Goal: Information Seeking & Learning: Learn about a topic

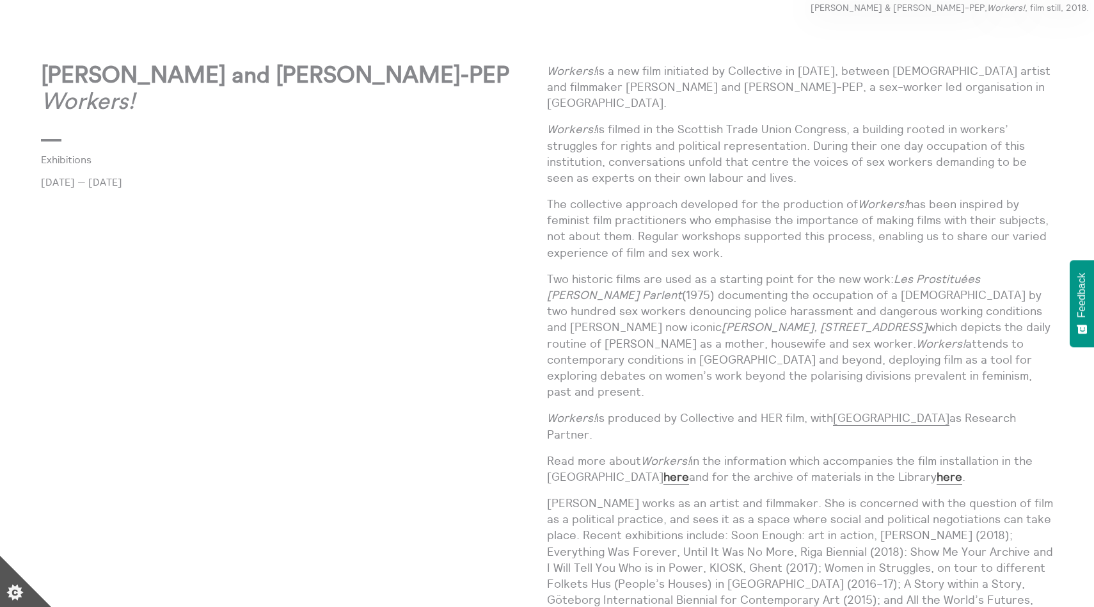
scroll to position [797, 0]
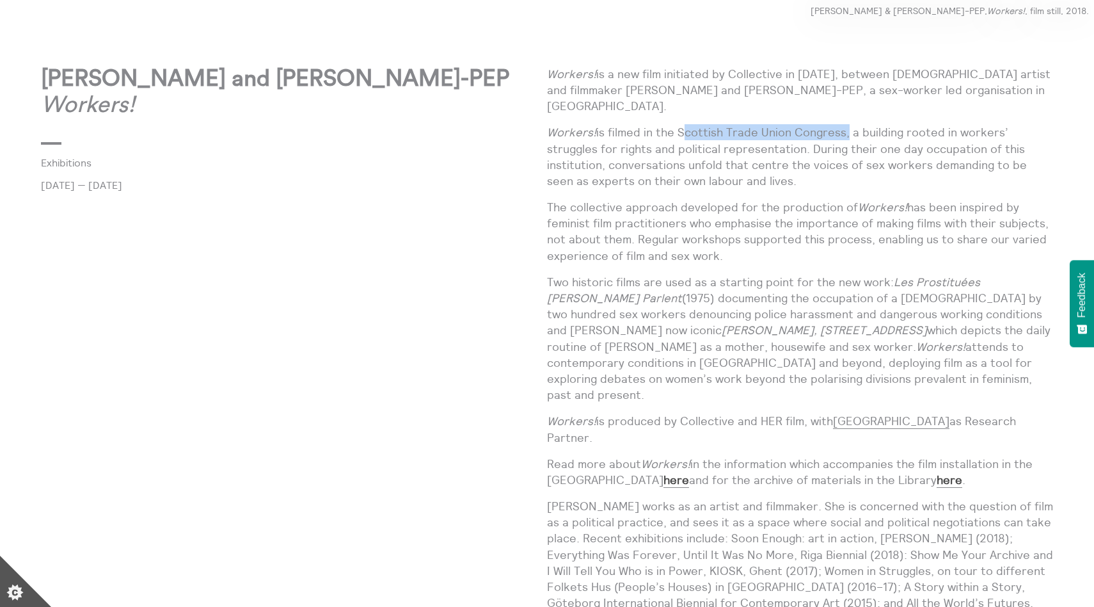
drag, startPoint x: 679, startPoint y: 115, endPoint x: 844, endPoint y: 117, distance: 165.1
click at [844, 124] on p "Workers! is filmed in the Scottish Trade Union Congress, a building rooted in w…" at bounding box center [800, 156] width 506 height 65
copy p "Scottish Trade Union Congress"
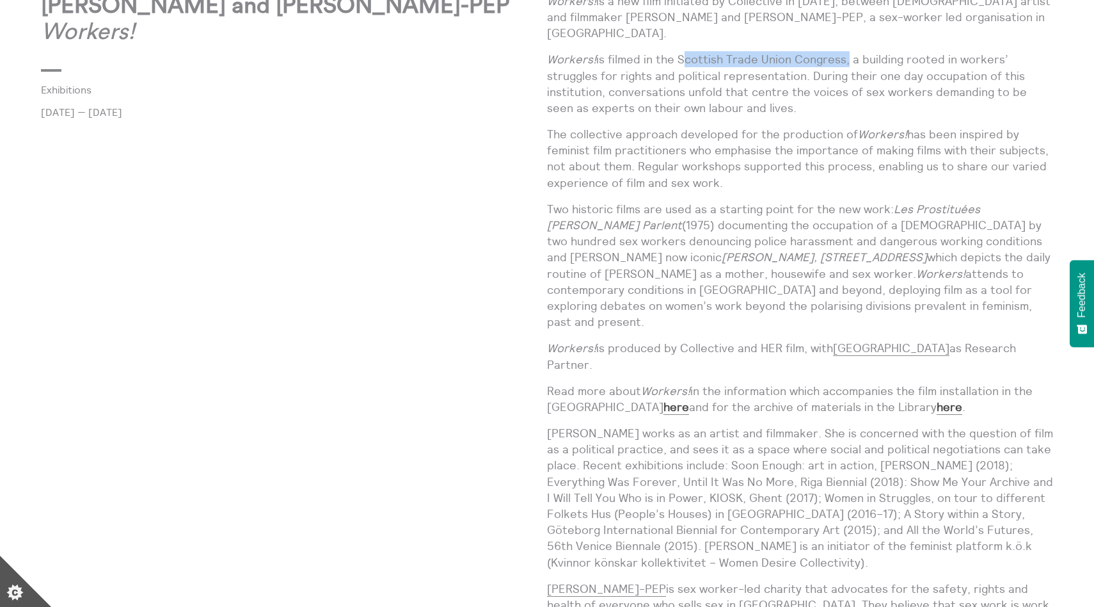
scroll to position [865, 0]
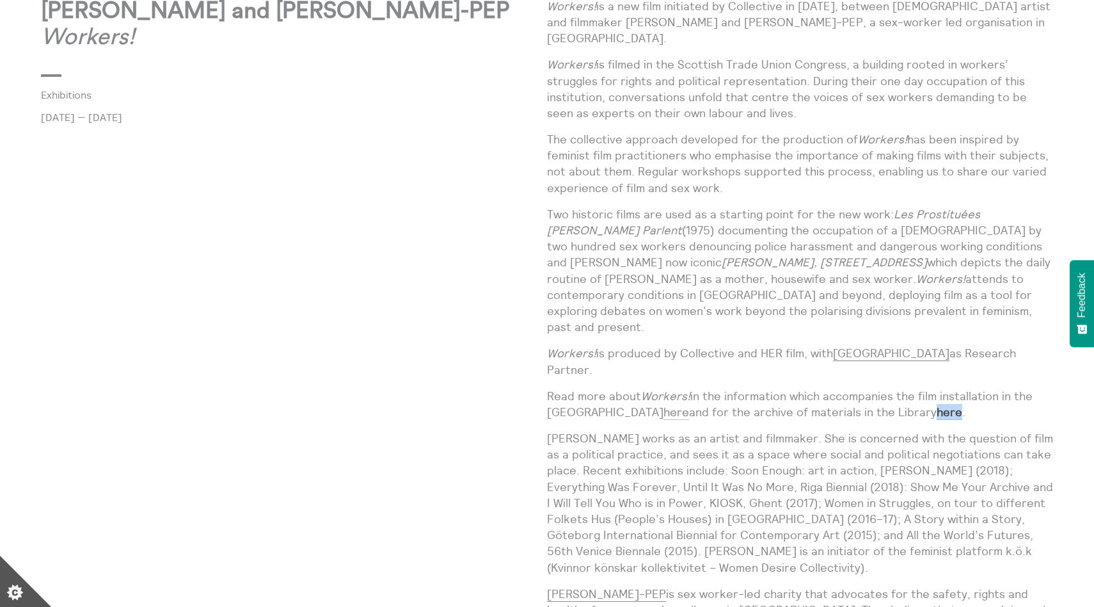
click at [664, 404] on strong "here" at bounding box center [677, 411] width 26 height 15
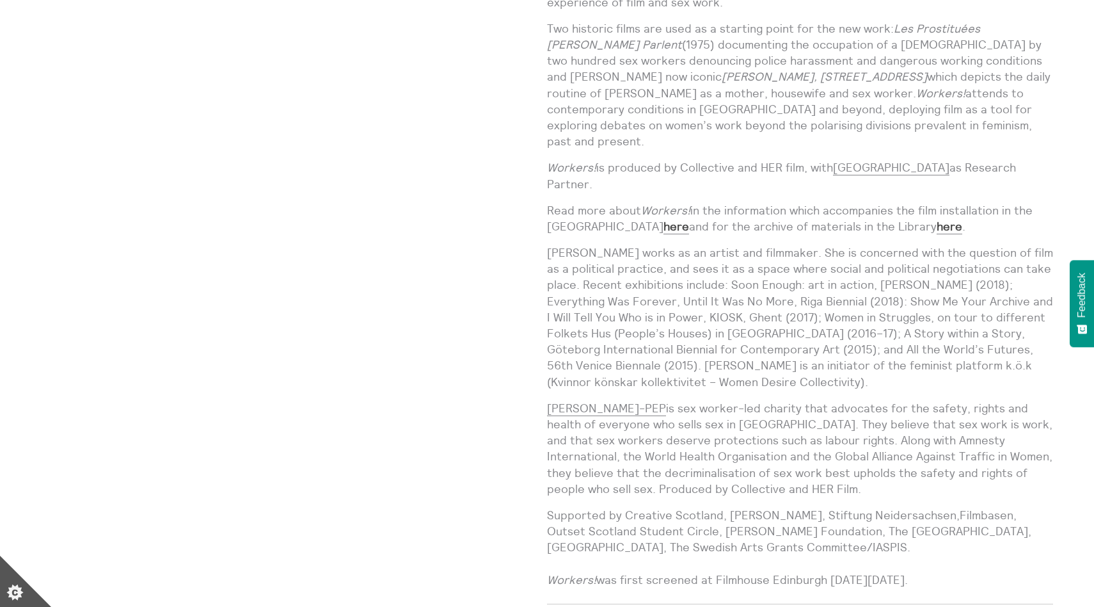
scroll to position [1053, 0]
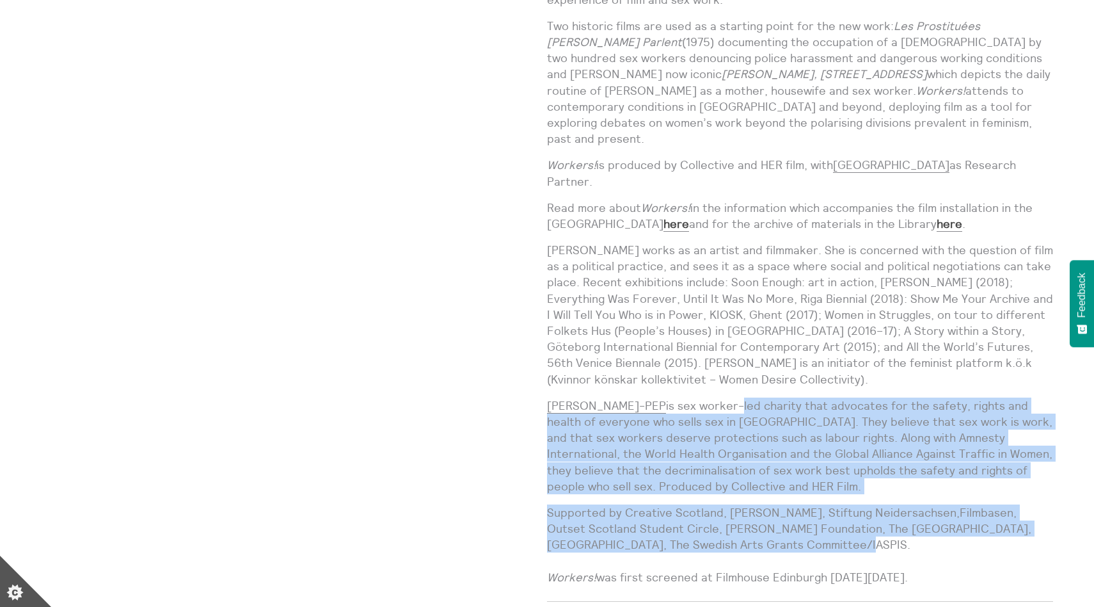
drag, startPoint x: 680, startPoint y: 372, endPoint x: 794, endPoint y: 516, distance: 183.1
click at [794, 516] on div "Workers! is a new film initiated by Collective in 2016, between Swedish artist …" at bounding box center [800, 202] width 506 height 785
click at [794, 516] on p "Supported by Creative Scotland, Edith Russ-Haus, Stiftung Neidersachsen,Filmbas…" at bounding box center [800, 544] width 506 height 81
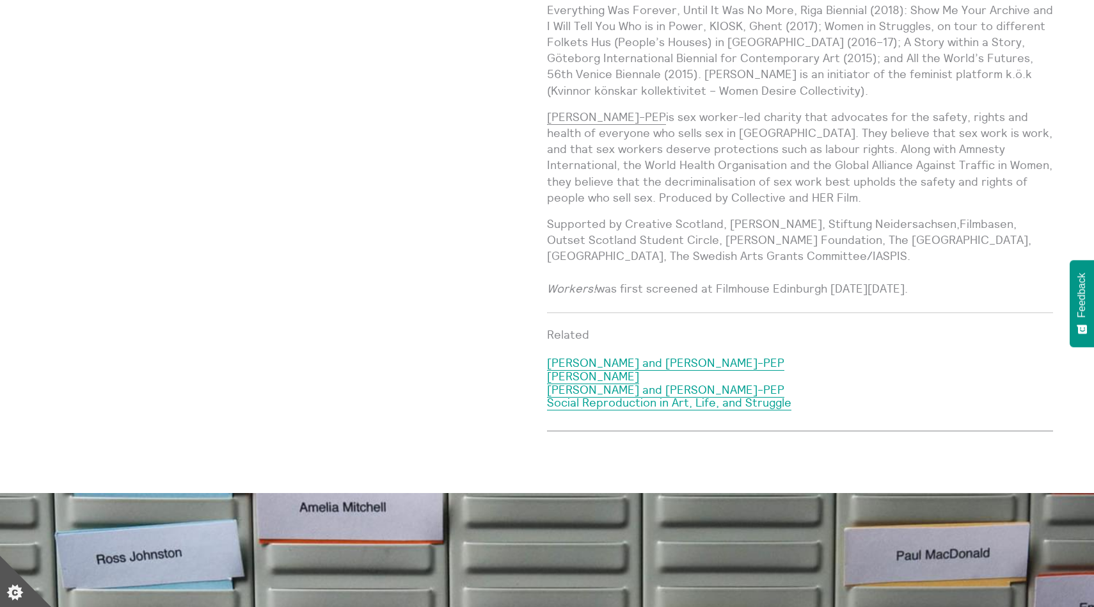
scroll to position [1348, 0]
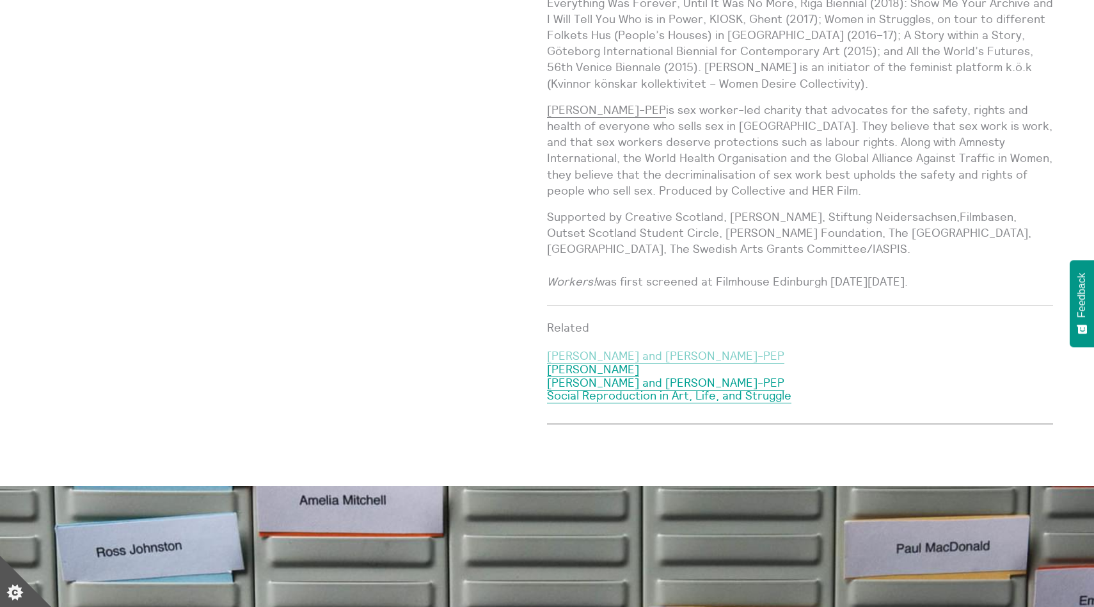
click at [621, 348] on link "[PERSON_NAME] and [PERSON_NAME]-PEP" at bounding box center [665, 355] width 237 height 15
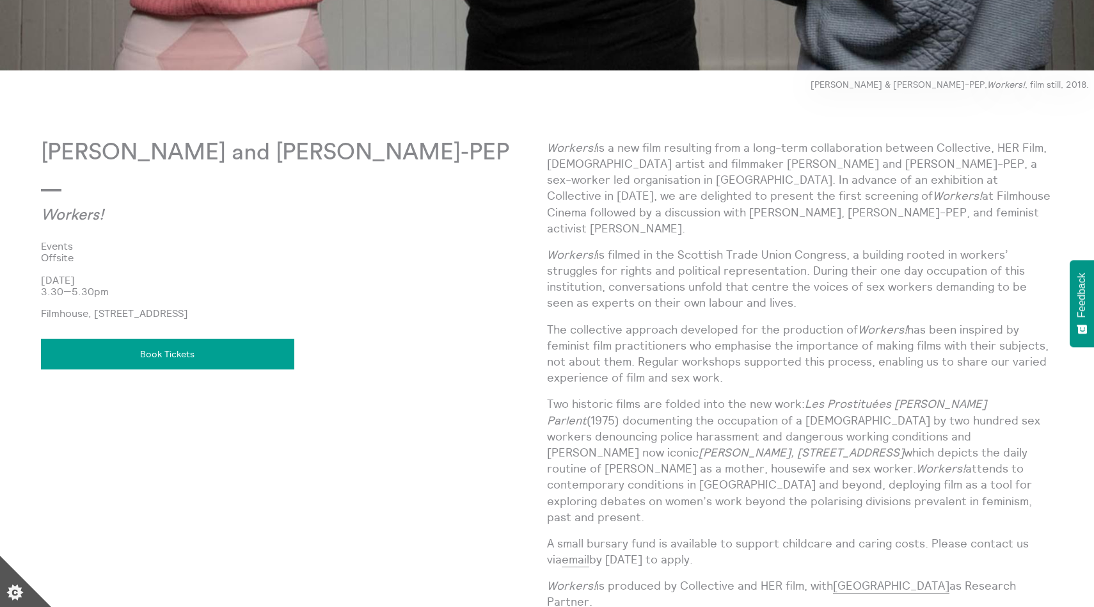
scroll to position [726, 0]
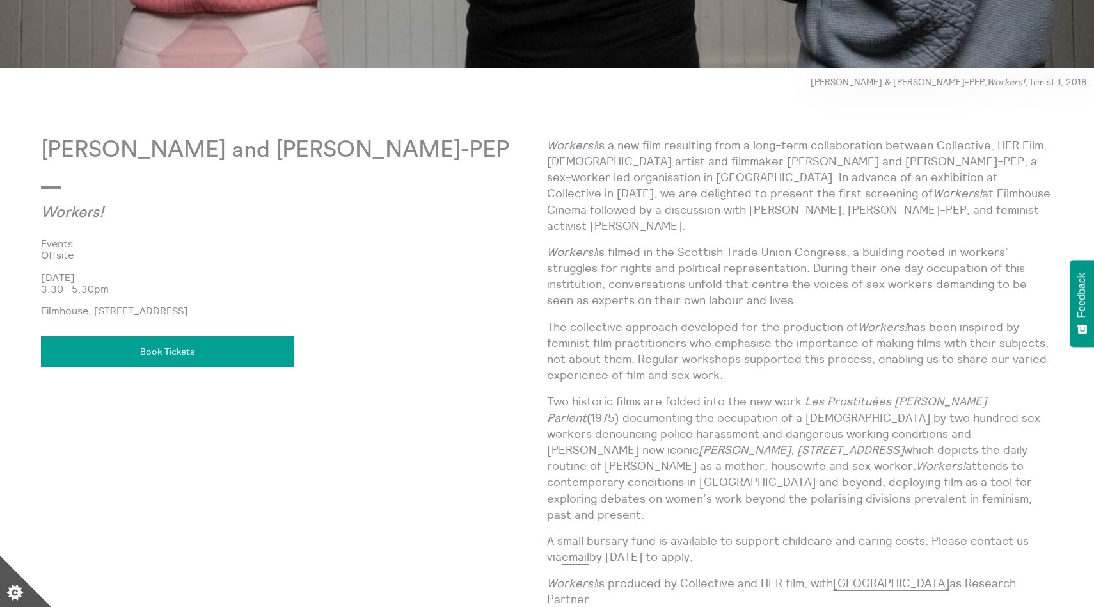
drag, startPoint x: 692, startPoint y: 141, endPoint x: 736, endPoint y: 356, distance: 219.5
click at [736, 356] on div "Workers! is a new film resulting from a long-term collaboration between Collect…" at bounding box center [800, 554] width 506 height 834
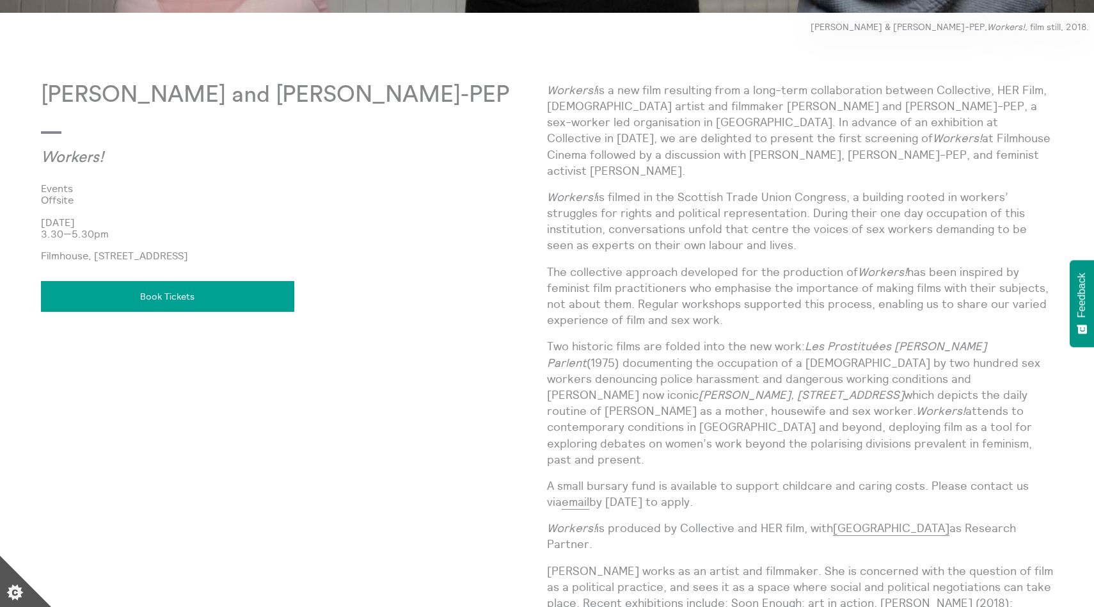
scroll to position [784, 0]
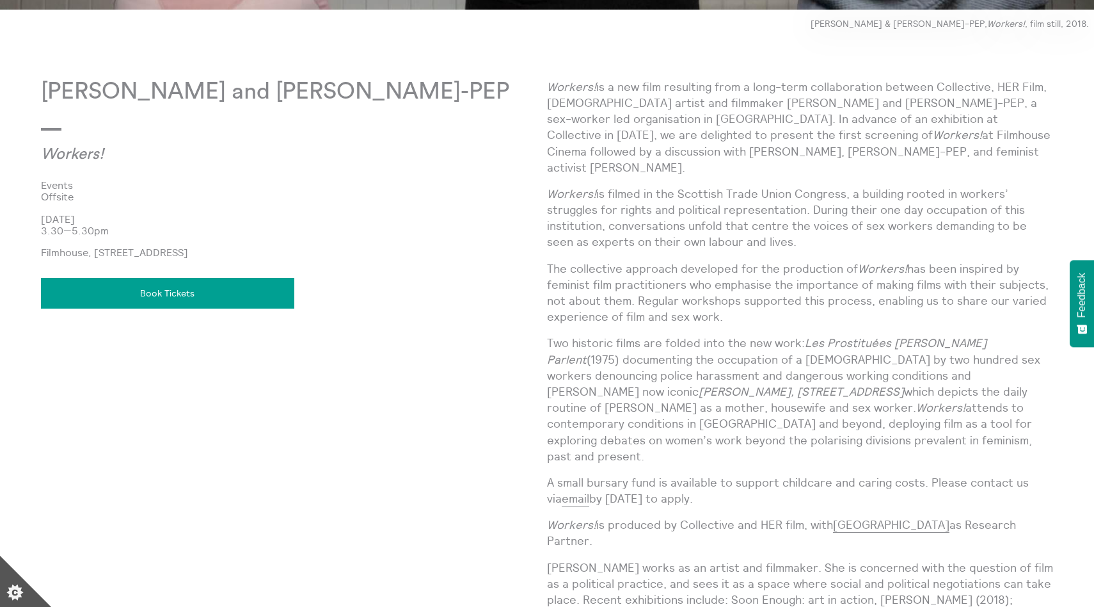
click at [594, 260] on p "The collective approach developed for the production of Workers! has been inspi…" at bounding box center [800, 292] width 506 height 65
